Goal: Find specific page/section: Find specific page/section

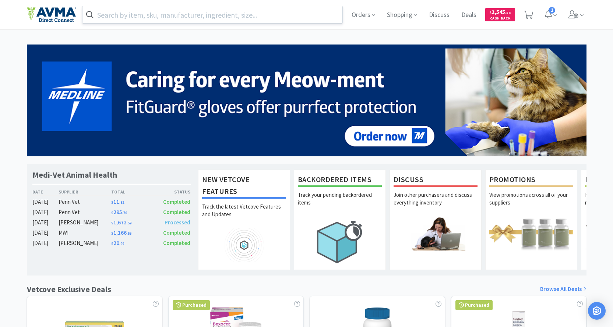
click at [200, 17] on input "text" at bounding box center [212, 14] width 260 height 17
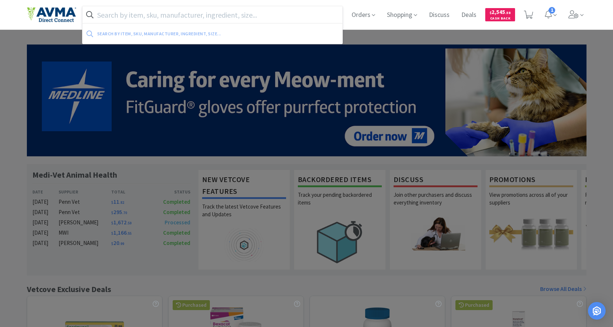
paste input "OPX4210"
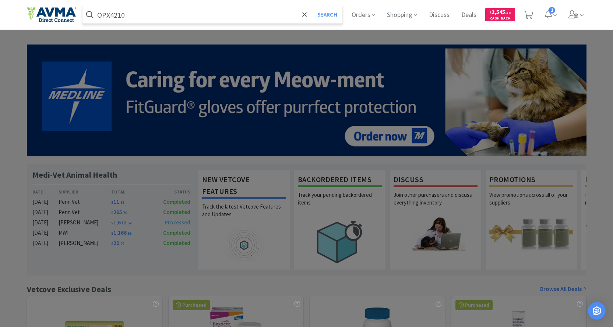
type input "OPX4210"
click at [312, 6] on button "Search" at bounding box center [327, 14] width 31 height 17
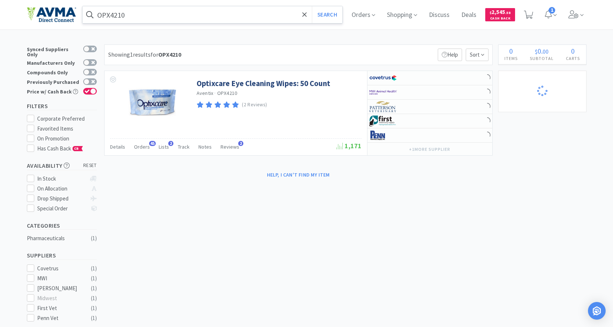
select select "6"
select select "2"
select select "1"
select select "4"
select select "2"
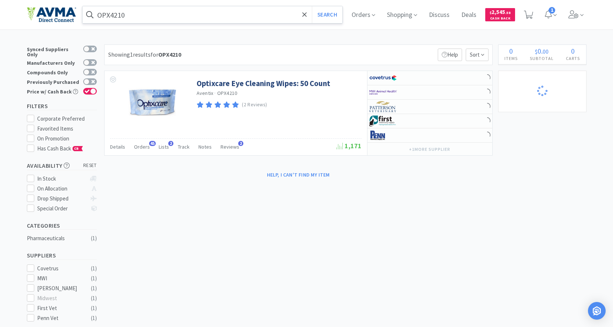
select select "1"
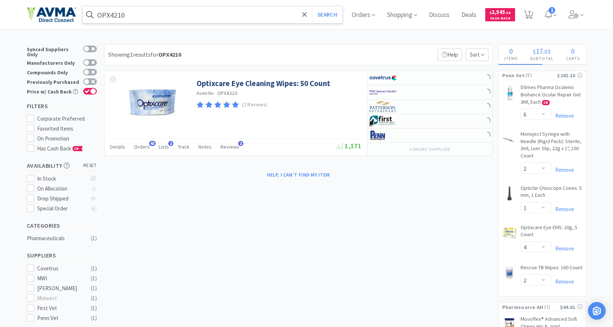
select select "3"
select select "1"
select select "8"
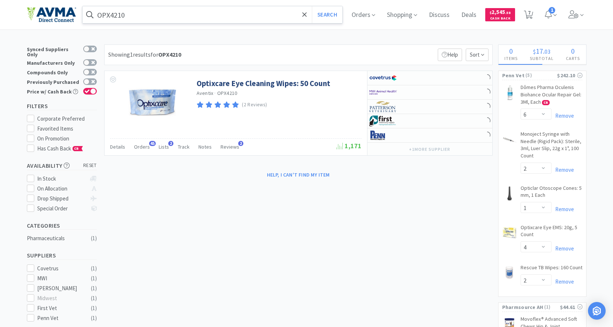
select select "1"
select select "5"
select select "4"
select select "1"
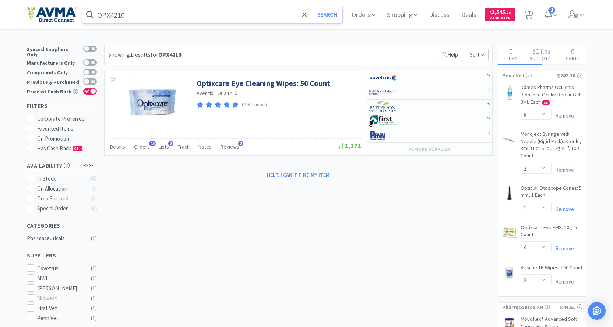
select select "10"
select select "1"
select select "2"
select select "4"
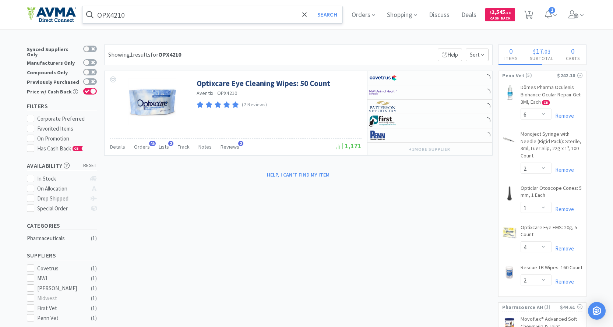
select select "2"
select select "1"
select select "2"
select select "1"
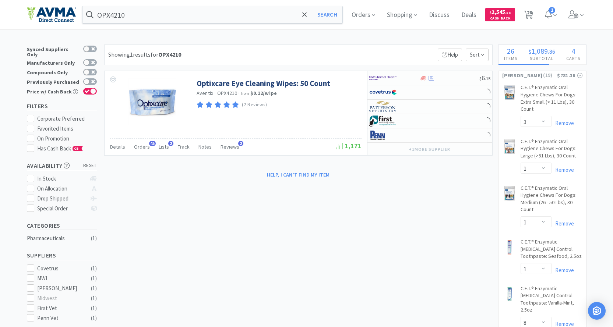
select select "2"
select select "1"
select select "2"
select select "3"
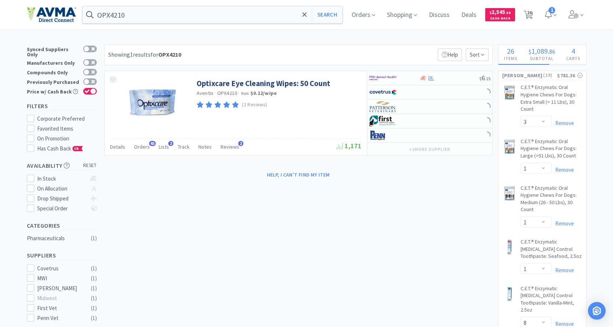
select select "2"
select select "1"
select select "4"
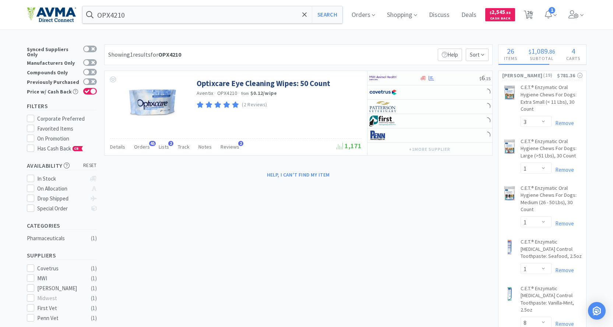
select select "1"
select select "2"
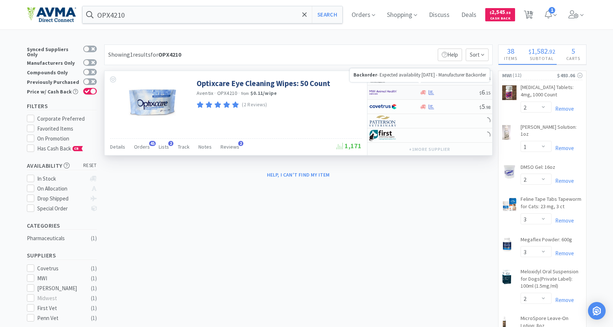
select select "1"
select select "10"
select select "3"
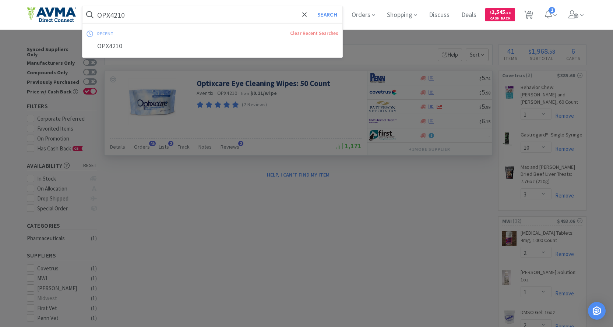
click at [174, 17] on input "OPX4210" at bounding box center [212, 14] width 260 height 17
paste input "041963"
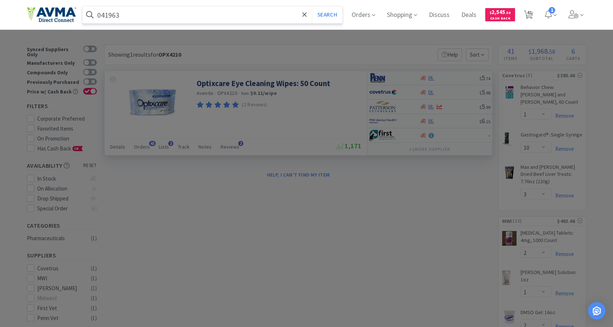
click at [312, 6] on button "Search" at bounding box center [327, 14] width 31 height 17
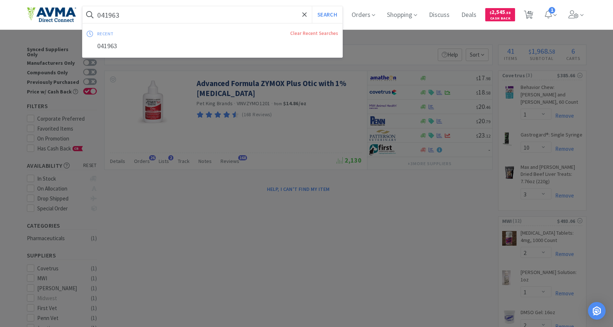
click at [140, 15] on input "041963" at bounding box center [212, 14] width 260 height 17
paste input "57517"
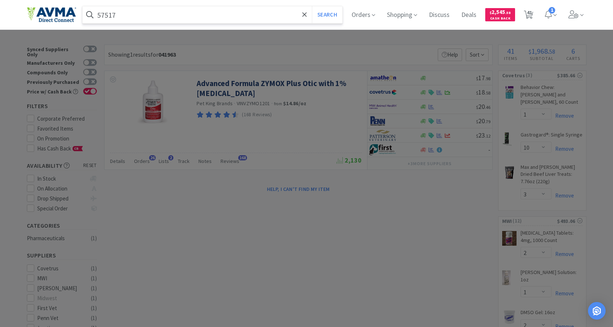
click at [312, 6] on button "Search" at bounding box center [327, 14] width 31 height 17
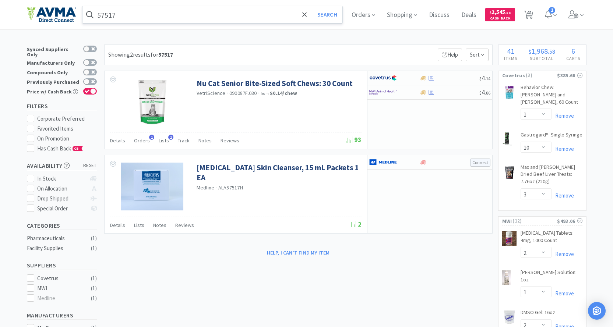
click at [143, 17] on input "57517" at bounding box center [212, 14] width 260 height 17
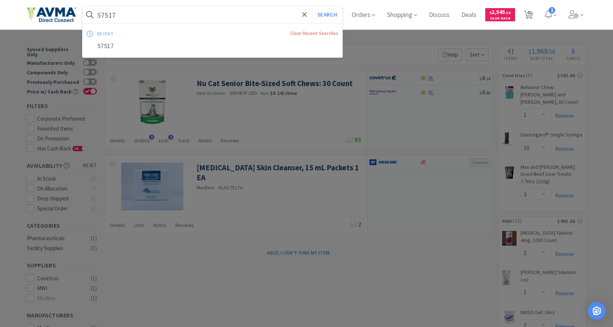
paste input "BUT66001"
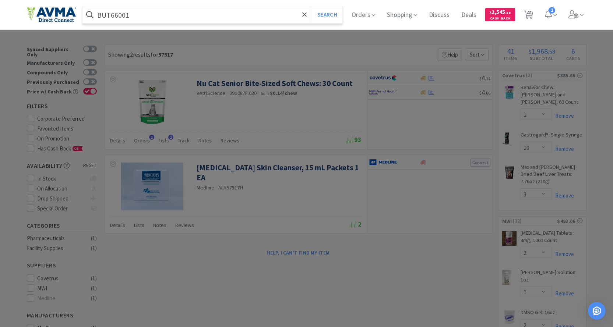
type input "BUT66001"
click at [312, 6] on button "Search" at bounding box center [327, 14] width 31 height 17
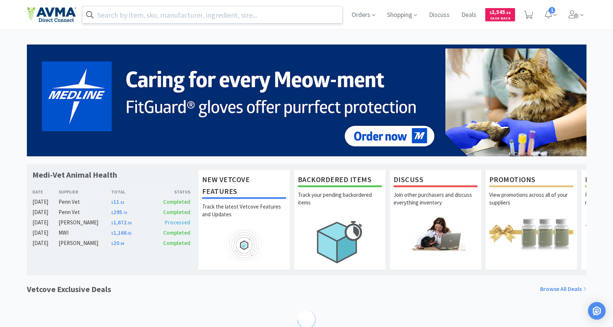
click at [155, 13] on input "text" at bounding box center [212, 14] width 260 height 17
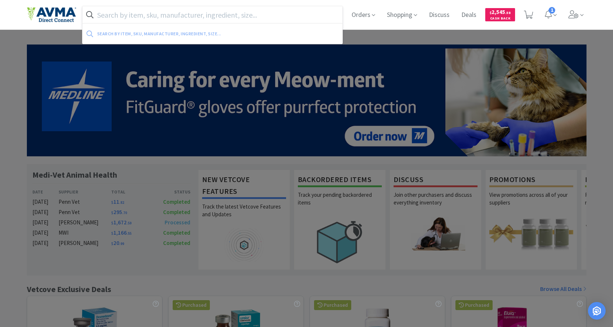
paste input "031484"
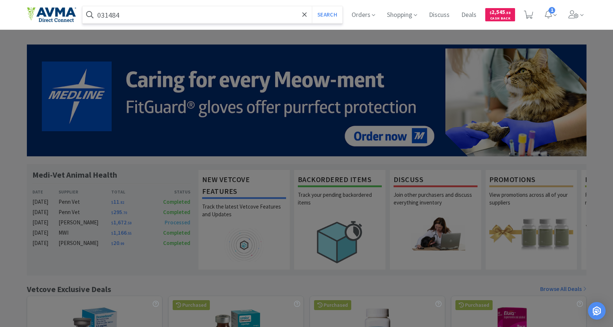
type input "031484"
click at [312, 6] on button "Search" at bounding box center [327, 14] width 31 height 17
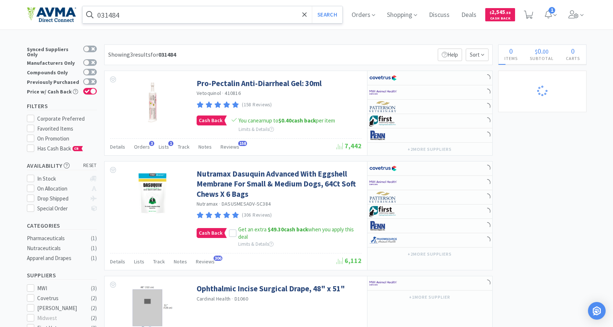
select select "6"
select select "2"
select select "1"
select select "4"
select select "2"
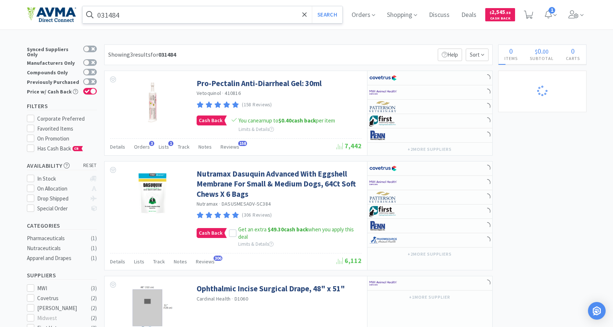
select select "1"
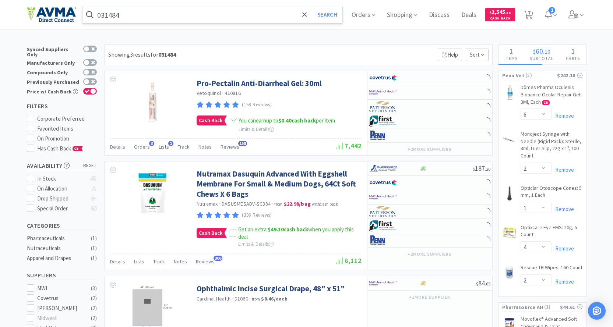
select select "3"
select select "1"
select select "8"
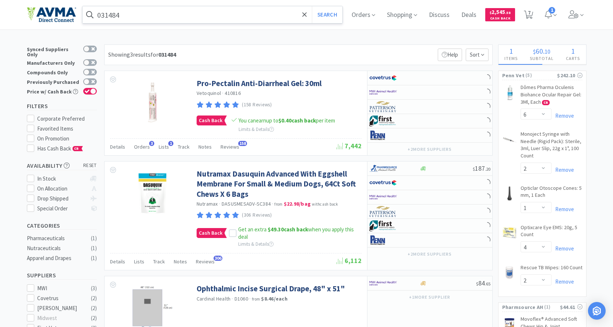
select select "1"
select select "5"
select select "4"
select select "1"
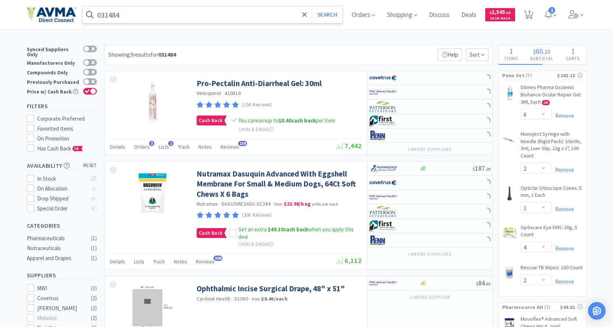
select select "10"
select select "1"
select select "2"
select select "4"
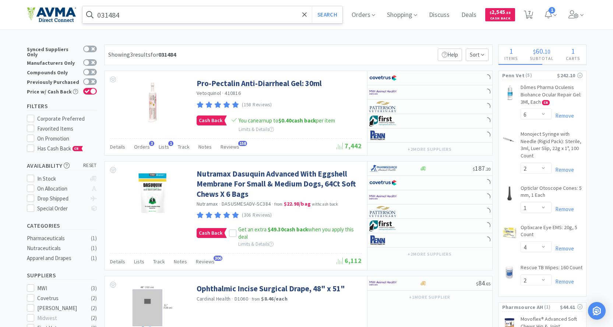
select select "2"
select select "1"
select select "2"
select select "1"
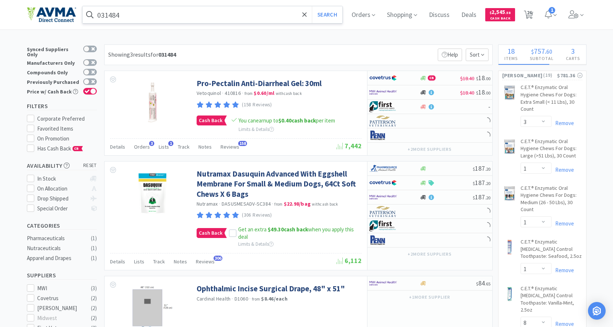
select select "1"
select select "10"
select select "3"
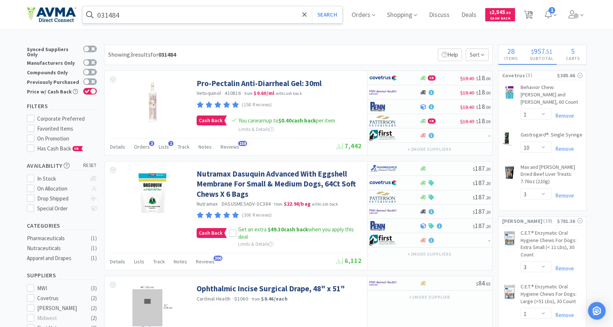
select select "2"
select select "1"
select select "2"
select select "3"
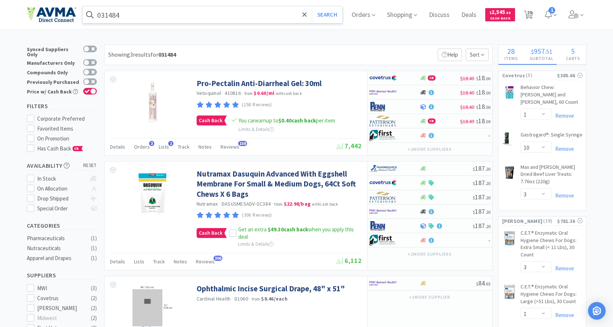
select select "2"
select select "1"
select select "4"
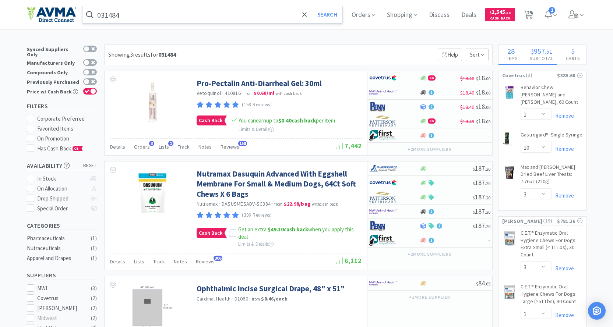
select select "1"
select select "2"
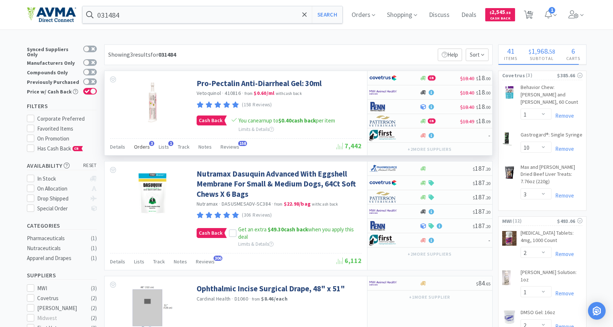
click at [144, 148] on span "Orders" at bounding box center [142, 147] width 16 height 7
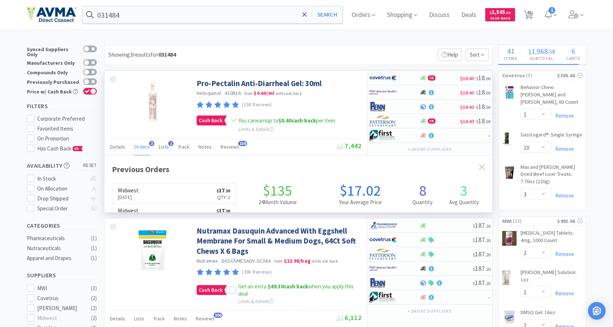
scroll to position [191, 388]
